Goal: Task Accomplishment & Management: Complete application form

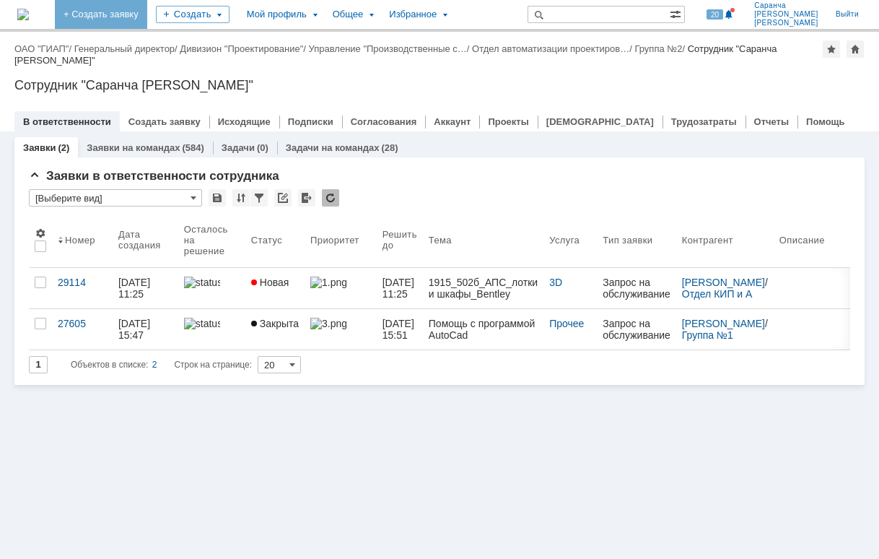
click at [136, 18] on link "+ Создать заявку" at bounding box center [101, 14] width 92 height 29
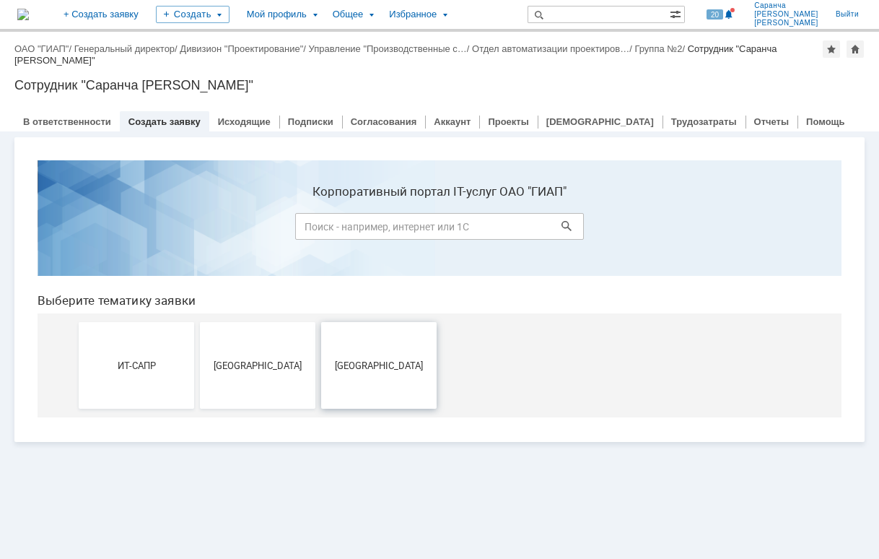
click at [345, 350] on button "[GEOGRAPHIC_DATA]" at bounding box center [378, 365] width 115 height 87
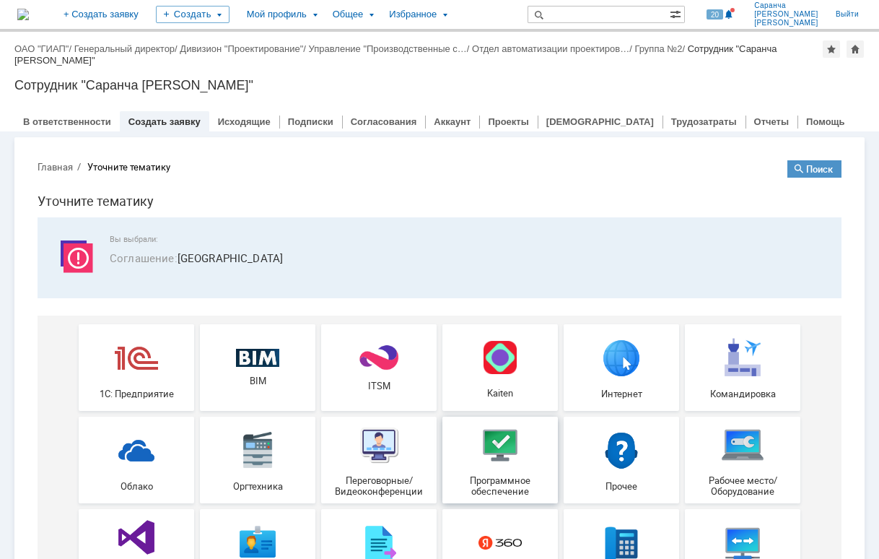
click at [478, 449] on img at bounding box center [499, 444] width 43 height 43
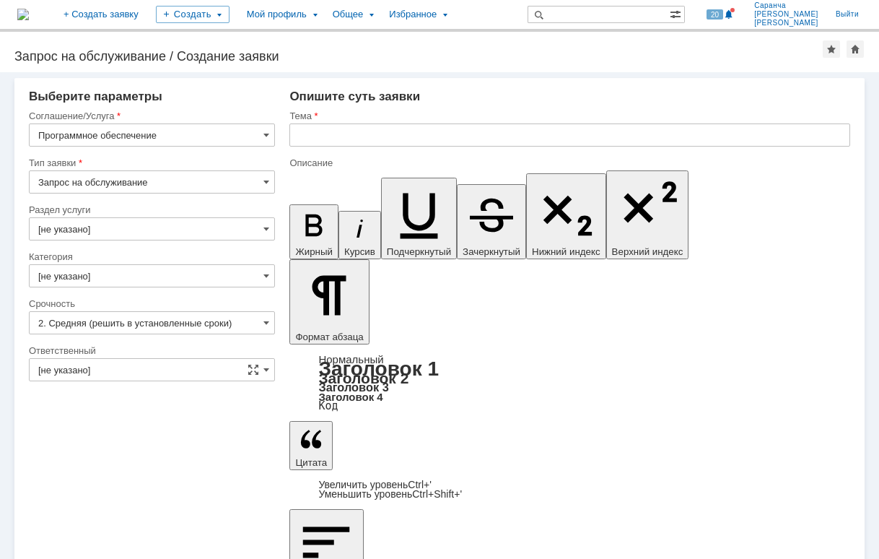
click at [202, 182] on input "Запрос на обслуживание" at bounding box center [152, 181] width 246 height 23
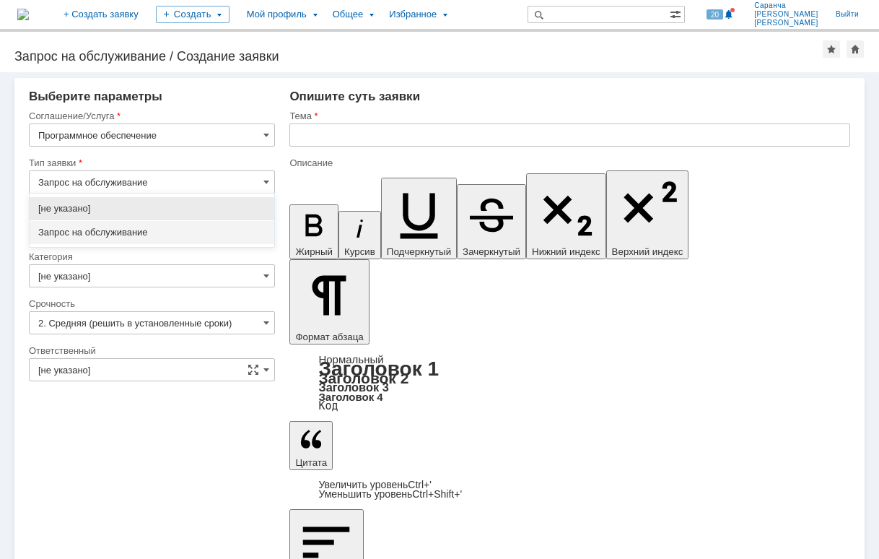
click at [171, 219] on div "[не указано]" at bounding box center [152, 208] width 245 height 23
type input "[не указано]"
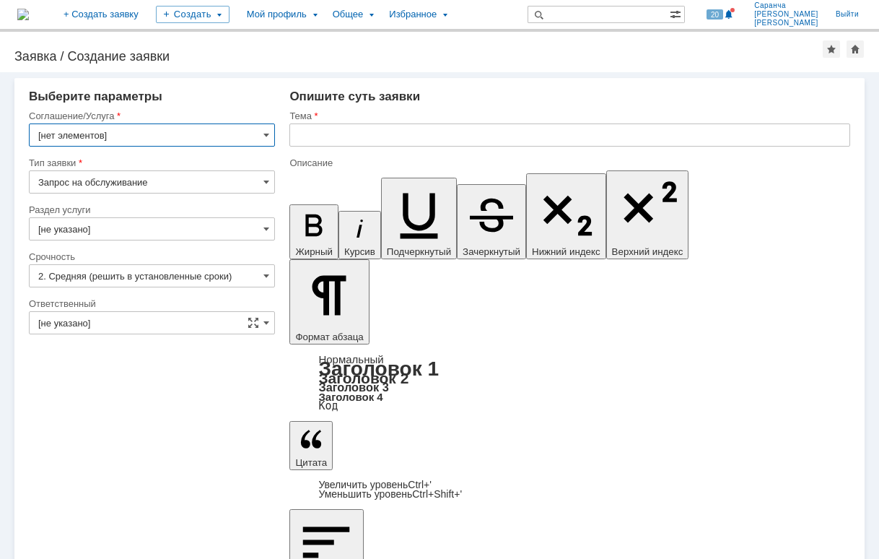
type input "Программное обеспечение"
type input "[не указано]"
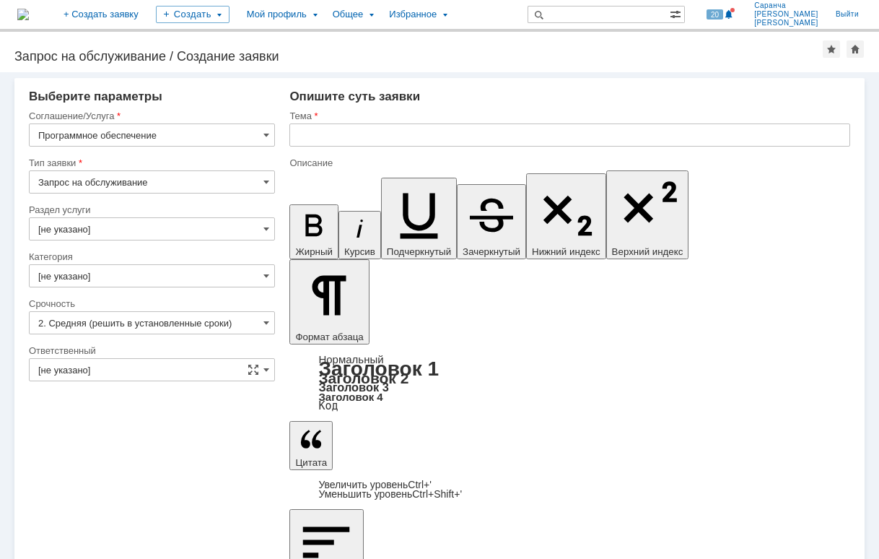
click at [157, 225] on input "[не указано]" at bounding box center [152, 228] width 246 height 23
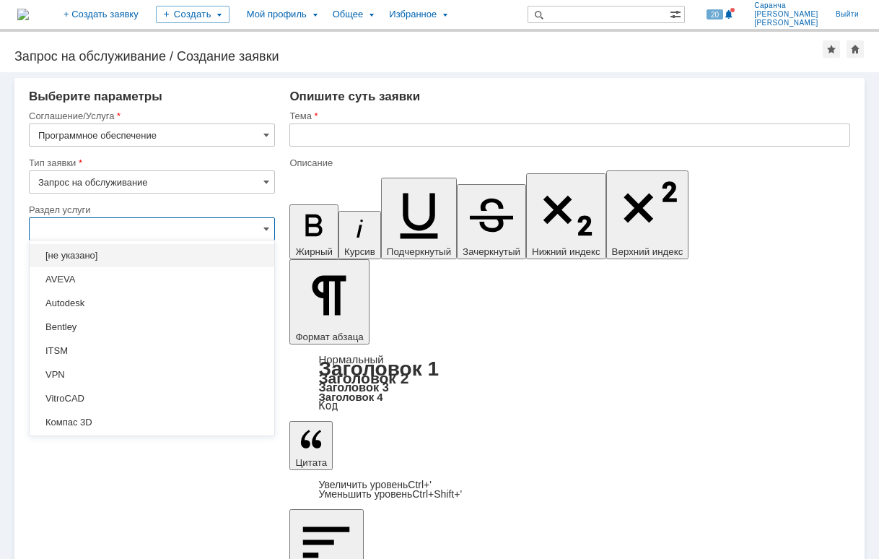
click at [123, 298] on span "Autodesk" at bounding box center [151, 303] width 227 height 12
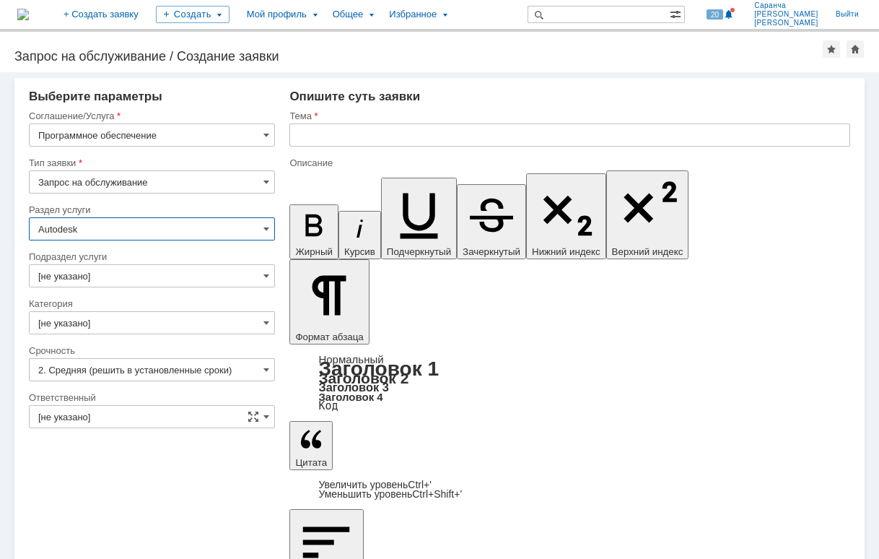
type input "Autodesk"
click at [133, 275] on input "[не указано]" at bounding box center [152, 275] width 246 height 23
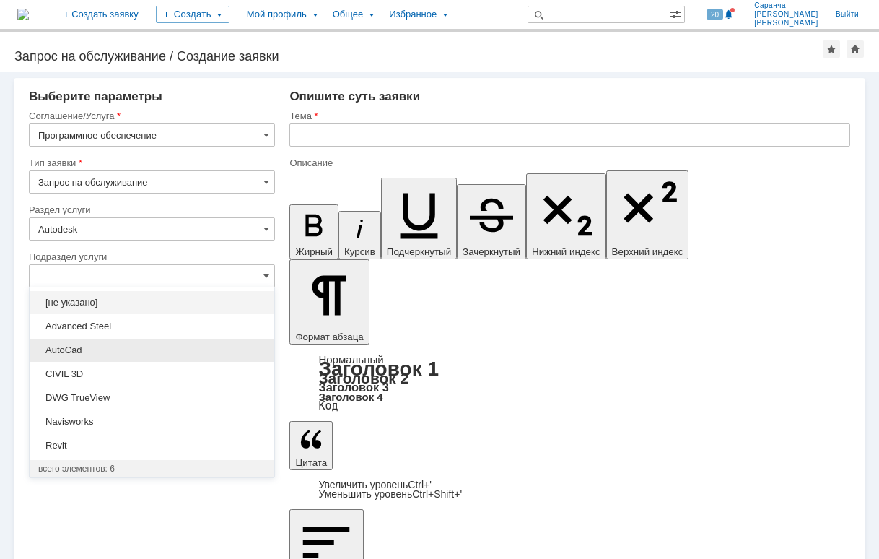
click at [85, 351] on span "AutoCad" at bounding box center [151, 350] width 227 height 12
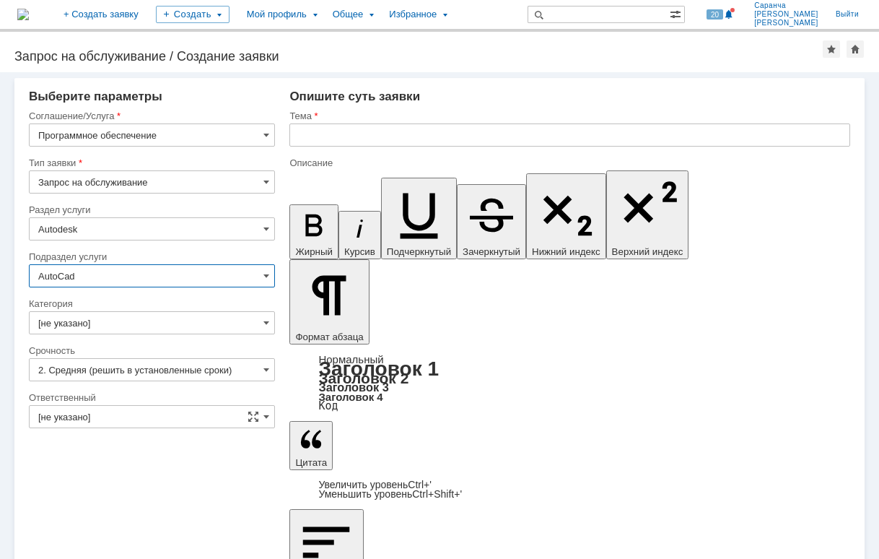
type input "AutoCad"
click at [106, 323] on input "[не указано]" at bounding box center [152, 322] width 246 height 23
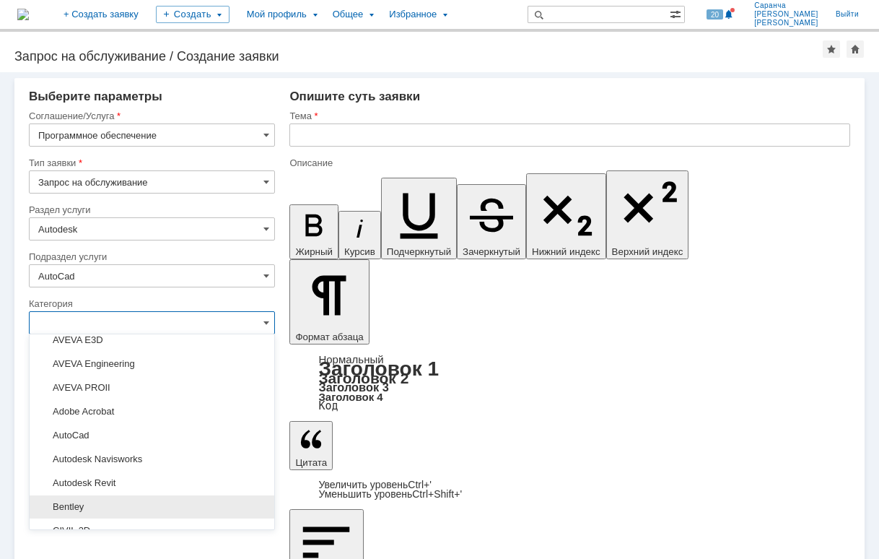
scroll to position [144, 0]
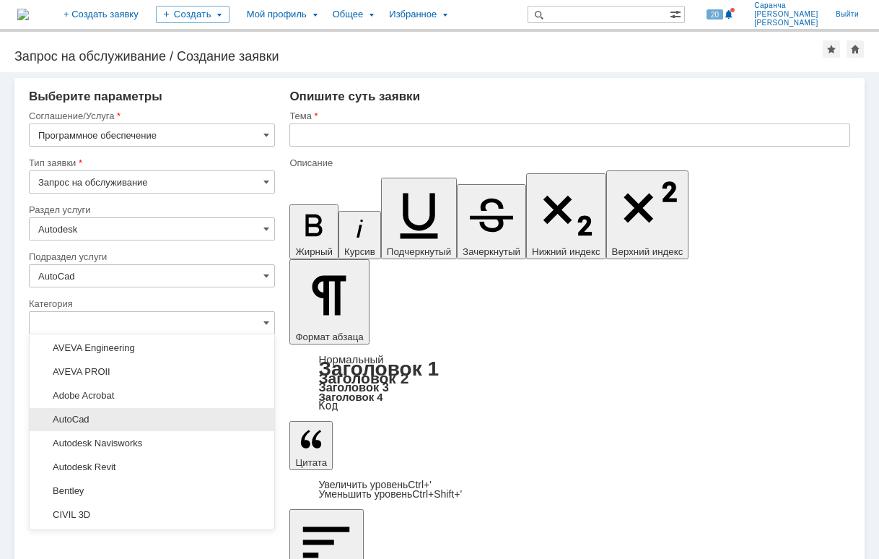
click at [94, 418] on span "AutoCad" at bounding box center [151, 419] width 227 height 12
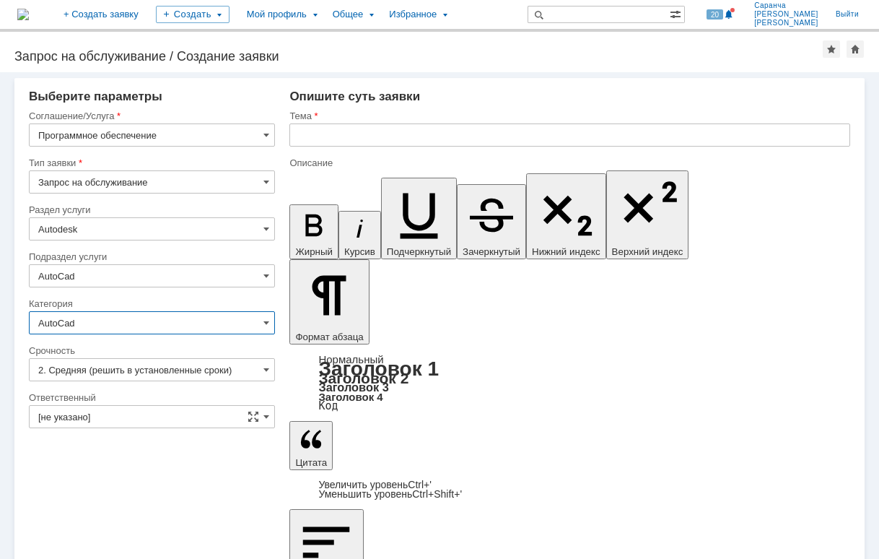
type input "AutoCad"
click at [118, 414] on input "[не указано]" at bounding box center [152, 416] width 246 height 23
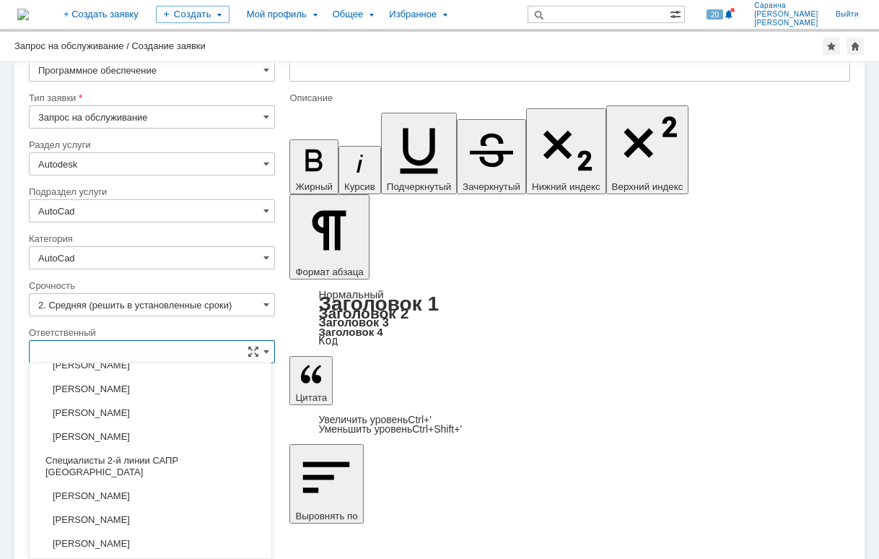
scroll to position [1145, 0]
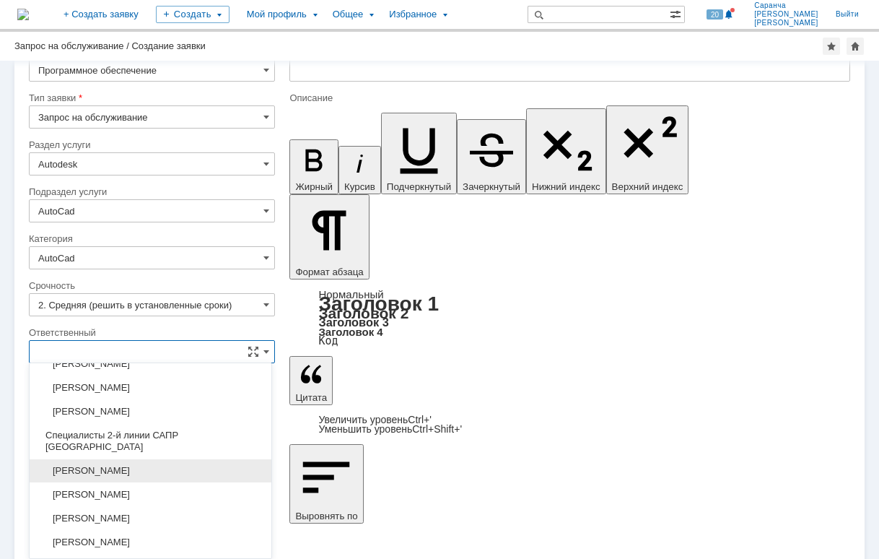
click at [126, 465] on span "Бородин Олег Иванович" at bounding box center [150, 471] width 224 height 12
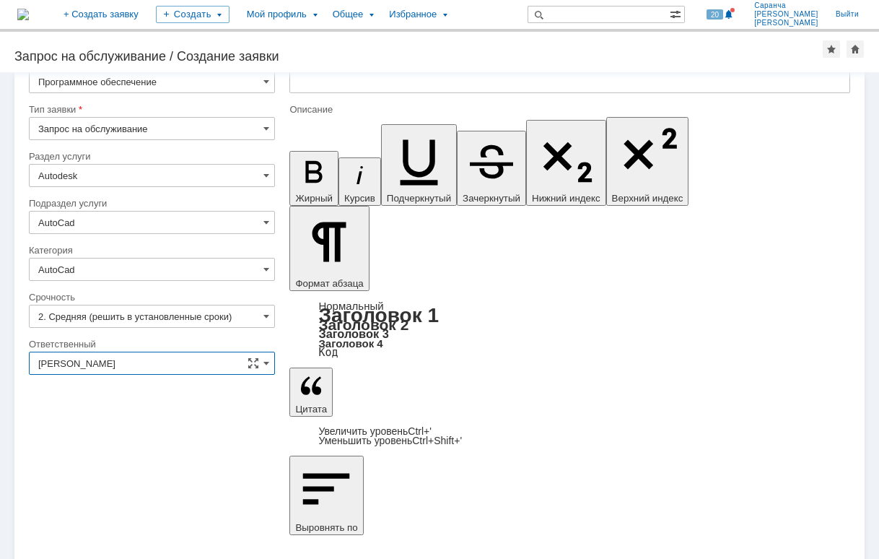
scroll to position [0, 0]
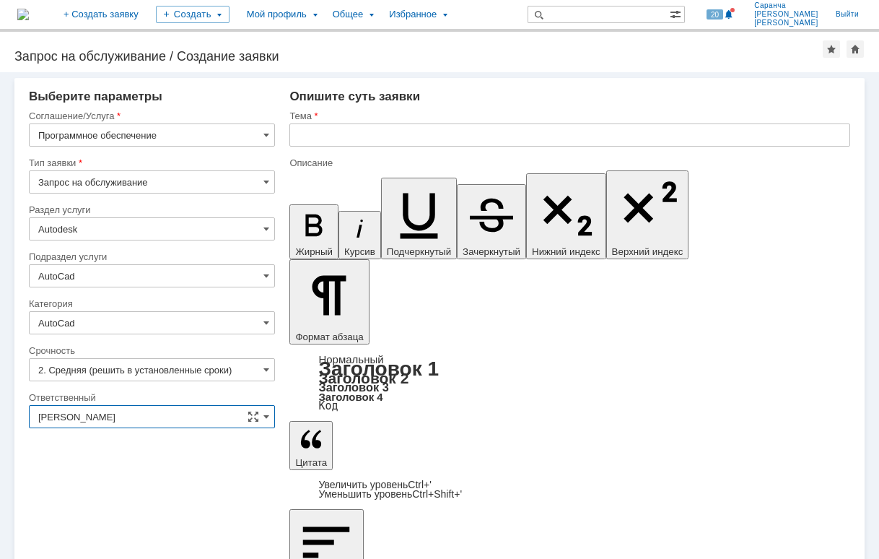
type input "Бородин Олег Иванович"
click at [362, 131] on input "text" at bounding box center [569, 134] width 561 height 23
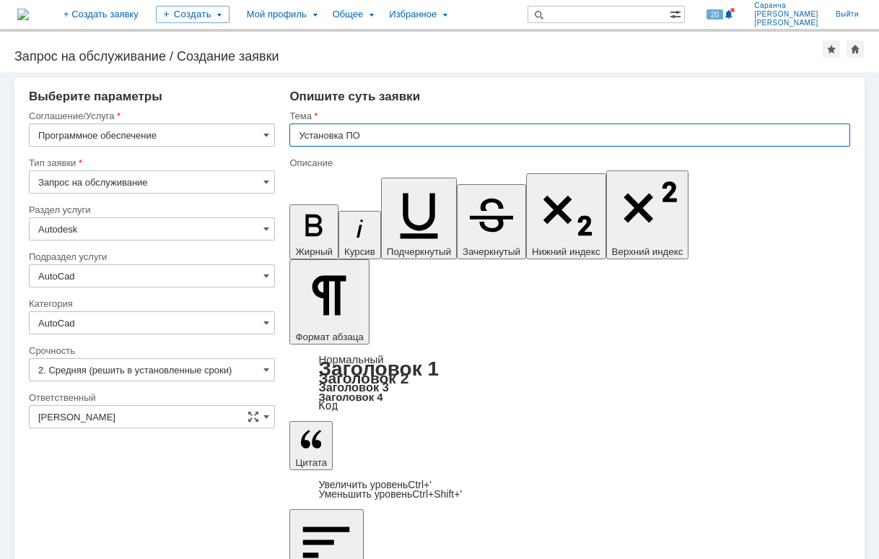
type input "Установка ПО"
